Goal: Information Seeking & Learning: Learn about a topic

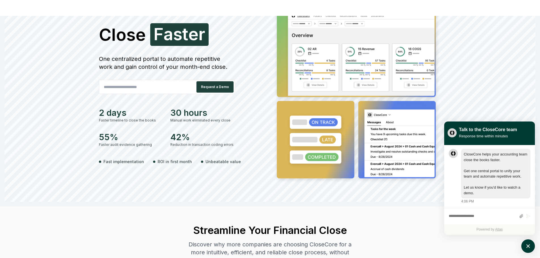
scroll to position [57, 0]
drag, startPoint x: 106, startPoint y: 60, endPoint x: 199, endPoint y: 63, distance: 92.8
click at [198, 63] on div "One centralized portal to automate repetitive work and gain control of your mon…" at bounding box center [167, 63] width 136 height 16
drag, startPoint x: 218, startPoint y: 67, endPoint x: 130, endPoint y: 58, distance: 88.4
click at [130, 58] on div "One centralized portal to automate repetitive work and gain control of your mon…" at bounding box center [167, 63] width 136 height 16
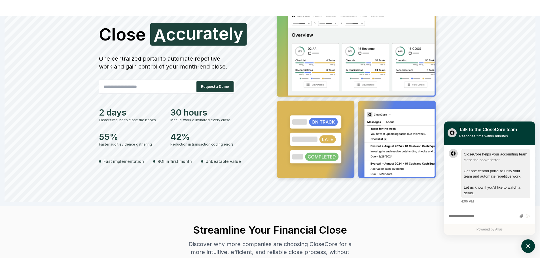
drag, startPoint x: 106, startPoint y: 60, endPoint x: 160, endPoint y: 62, distance: 54.5
click at [160, 62] on div "One centralized portal to automate repetitive work and gain control of your mon…" at bounding box center [167, 63] width 136 height 16
click at [177, 66] on div "One centralized portal to automate repetitive work and gain control of your mon…" at bounding box center [167, 63] width 136 height 16
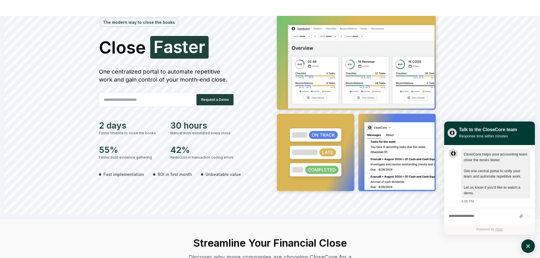
scroll to position [0, 0]
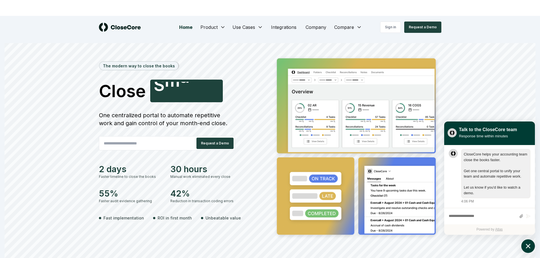
click at [526, 250] on icon "atlas-launcher" at bounding box center [528, 246] width 8 height 8
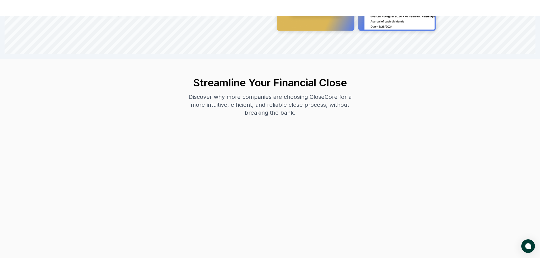
scroll to position [199, 0]
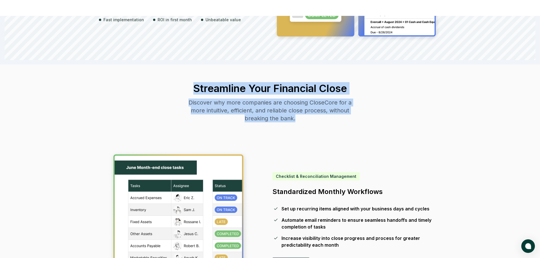
drag, startPoint x: 197, startPoint y: 90, endPoint x: 330, endPoint y: 125, distance: 137.4
click at [330, 125] on div "Streamline Your Financial Close Discover why more companies are choosing CloseC…" at bounding box center [270, 103] width 174 height 76
click at [332, 126] on div "Streamline Your Financial Close Discover why more companies are choosing CloseC…" at bounding box center [270, 103] width 174 height 76
drag, startPoint x: 307, startPoint y: 121, endPoint x: 166, endPoint y: 78, distance: 146.6
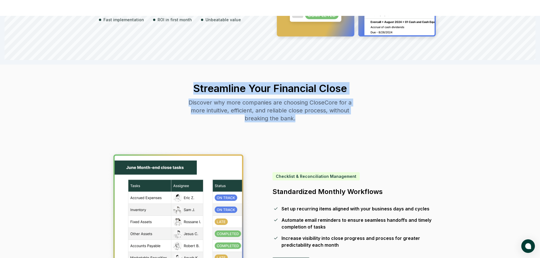
click at [210, 87] on h2 "Streamline Your Financial Close" at bounding box center [270, 88] width 174 height 11
click at [210, 89] on h2 "Streamline Your Financial Close" at bounding box center [270, 88] width 174 height 11
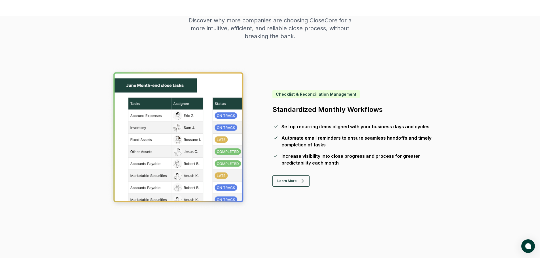
scroll to position [284, 0]
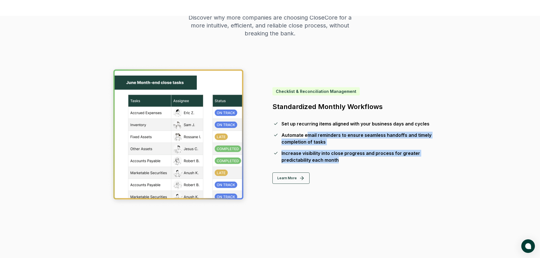
drag, startPoint x: 342, startPoint y: 151, endPoint x: 301, endPoint y: 133, distance: 44.2
click at [302, 133] on div "Set up recurring items aligned with your business days and cycles Automate emai…" at bounding box center [353, 142] width 160 height 43
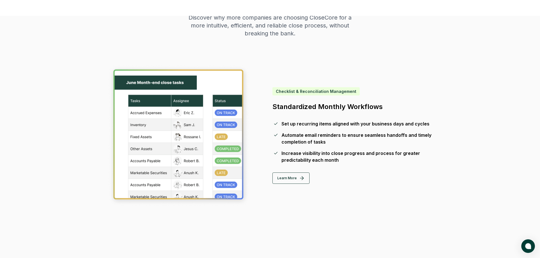
click at [292, 127] on div "Set up recurring items aligned with your business days and cycles" at bounding box center [356, 124] width 148 height 7
drag, startPoint x: 281, startPoint y: 133, endPoint x: 349, endPoint y: 144, distance: 69.1
click at [347, 143] on div "Automate email reminders to ensure seamless handoffs and timely completion of t…" at bounding box center [353, 139] width 160 height 14
click at [349, 144] on div "Automate email reminders to ensure seamless handoffs and timely completion of t…" at bounding box center [357, 139] width 151 height 14
drag, startPoint x: 348, startPoint y: 164, endPoint x: 228, endPoint y: 146, distance: 121.4
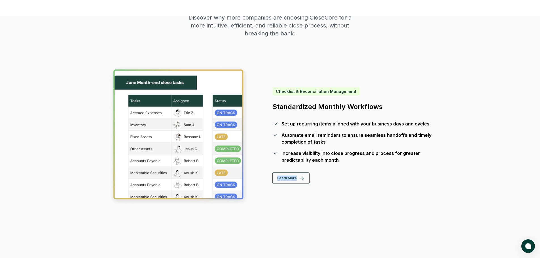
click at [278, 153] on div "Checklist & Reconciliation Management Standardized Monthly Workflows Set up rec…" at bounding box center [353, 135] width 160 height 97
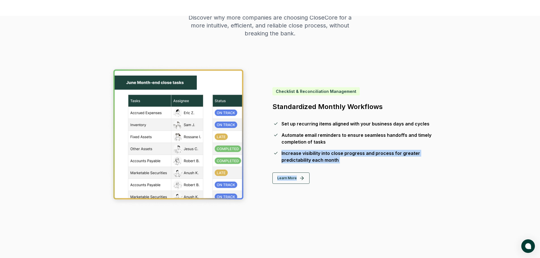
click at [227, 142] on img at bounding box center [179, 136] width 142 height 142
